Goal: Navigation & Orientation: Find specific page/section

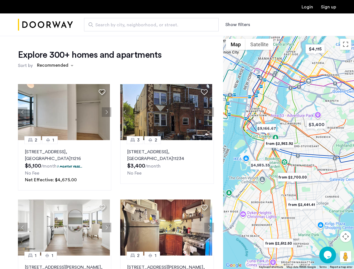
click at [237, 25] on button "Show filters" at bounding box center [238, 24] width 25 height 7
click at [55, 66] on div "Explore 300+ homes and apartments Sort by Recommended 2 1 [STREET_ADDRESS] $5,1…" at bounding box center [177, 171] width 354 height 270
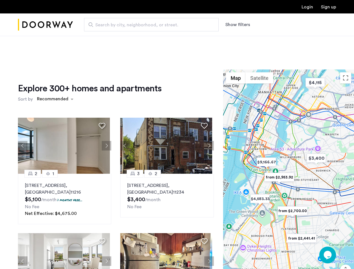
click at [23, 112] on div "Explore 300+ homes and apartments Sort by Recommended 2 1 [STREET_ADDRESS] $5,1…" at bounding box center [116, 193] width 196 height 221
click at [102, 92] on h1 "Explore 300+ homes and apartments" at bounding box center [90, 88] width 144 height 11
click at [64, 112] on div "Explore 300+ homes and apartments Sort by Recommended 2 1 [STREET_ADDRESS] $5,1…" at bounding box center [116, 193] width 196 height 221
click at [105, 112] on div "Explore 300+ homes and apartments Sort by Recommended 2 1 [STREET_ADDRESS] $5,1…" at bounding box center [116, 193] width 196 height 221
click at [64, 166] on img at bounding box center [64, 146] width 92 height 56
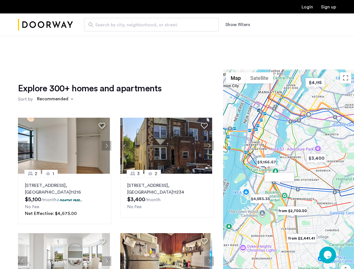
click at [124, 112] on div "Explore 300+ homes and apartments Sort by Recommended 2 1 [STREET_ADDRESS] $5,1…" at bounding box center [116, 193] width 196 height 221
click at [203, 92] on div "Explore 300+ homes and apartments Sort by Recommended" at bounding box center [116, 93] width 196 height 21
click at [165, 112] on div "Explore 300+ homes and apartments Sort by Recommended 2 1 [STREET_ADDRESS] $5,1…" at bounding box center [116, 193] width 196 height 221
